Goal: Task Accomplishment & Management: Manage account settings

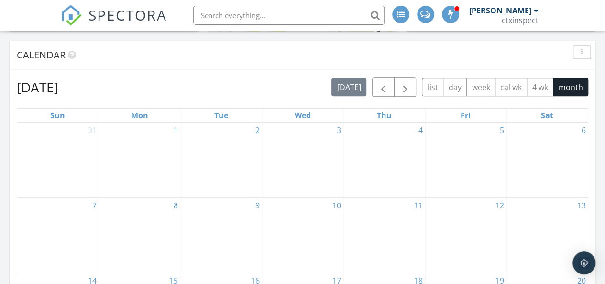
scroll to position [383, 0]
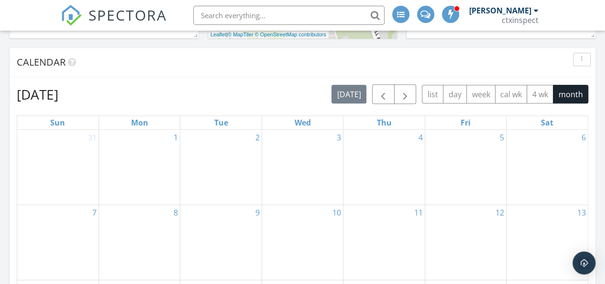
click at [50, 164] on div "31" at bounding box center [57, 167] width 81 height 75
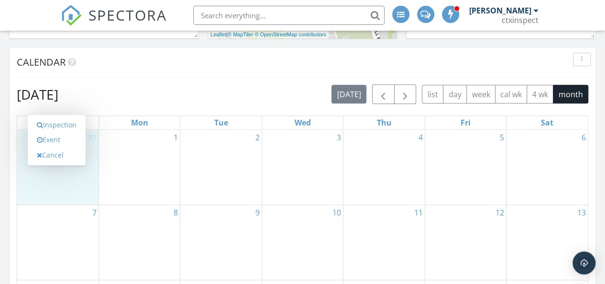
click at [162, 89] on div "[DATE] [DATE] list day week cal wk 4 wk month" at bounding box center [303, 94] width 572 height 20
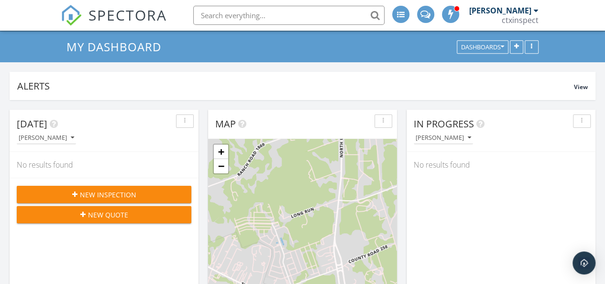
scroll to position [48, 0]
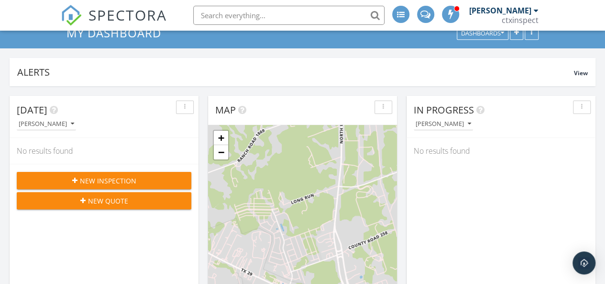
click at [186, 107] on div "button" at bounding box center [184, 107] width 9 height 7
click at [193, 123] on div "Refresh" at bounding box center [201, 128] width 34 height 11
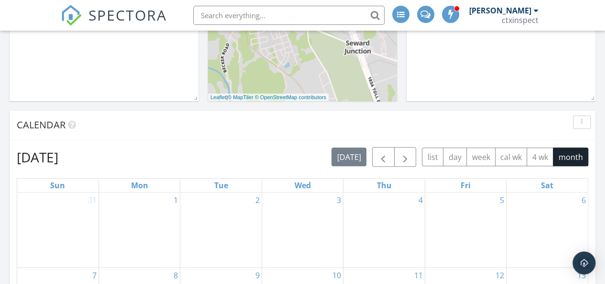
scroll to position [335, 0]
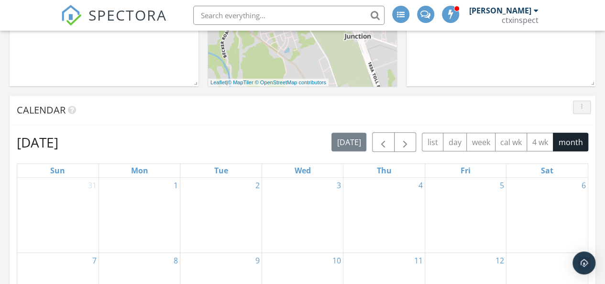
click at [583, 107] on icon "button" at bounding box center [581, 107] width 1 height 7
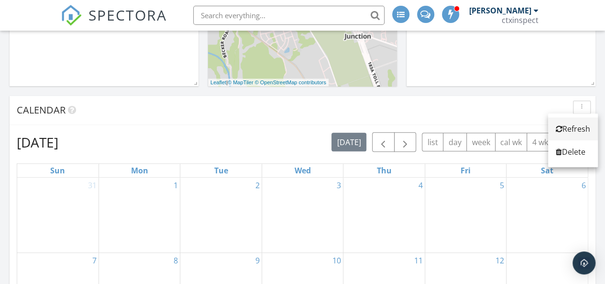
click at [572, 127] on div "Refresh" at bounding box center [573, 128] width 34 height 11
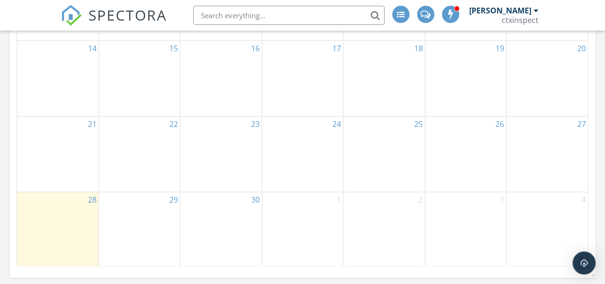
scroll to position [670, 0]
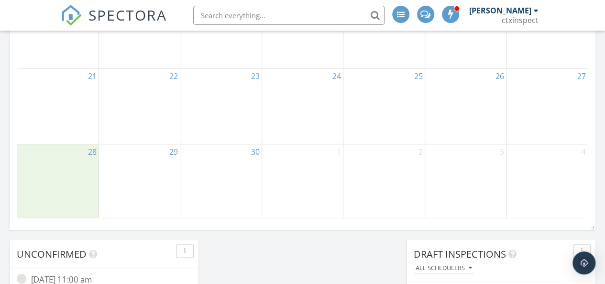
click at [55, 171] on div "28" at bounding box center [57, 181] width 81 height 75
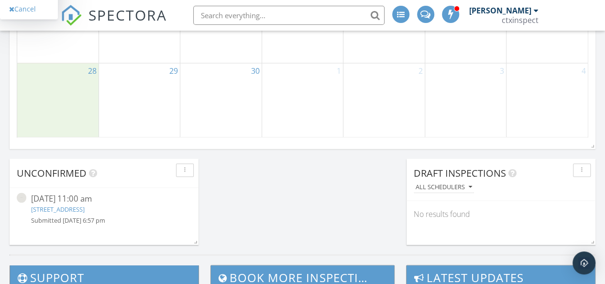
scroll to position [766, 0]
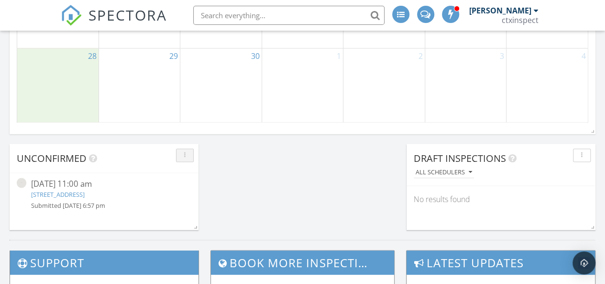
click at [185, 152] on icon "button" at bounding box center [184, 155] width 1 height 7
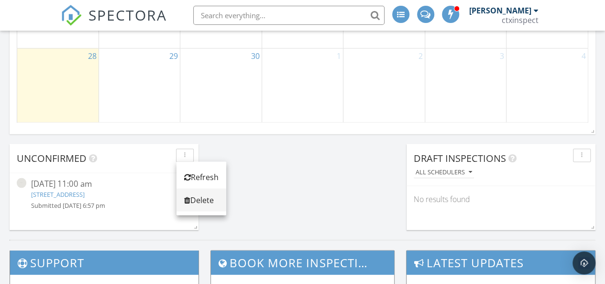
click at [203, 199] on div "Delete" at bounding box center [201, 199] width 34 height 11
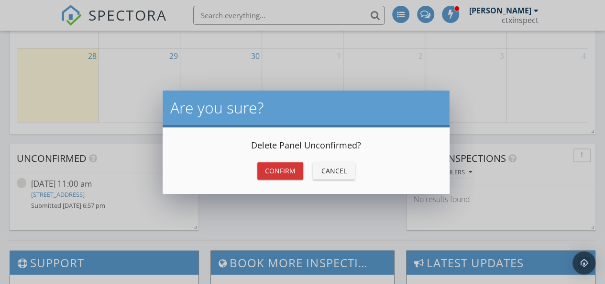
click at [285, 167] on div "Confirm" at bounding box center [280, 171] width 31 height 10
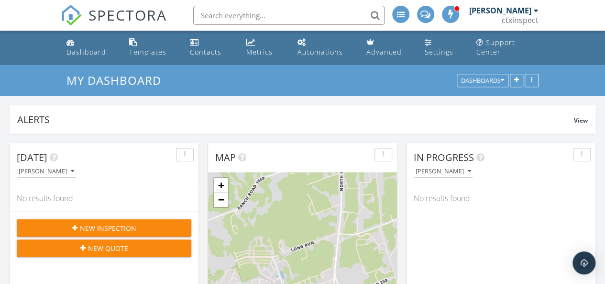
scroll to position [0, 0]
